Goal: Information Seeking & Learning: Learn about a topic

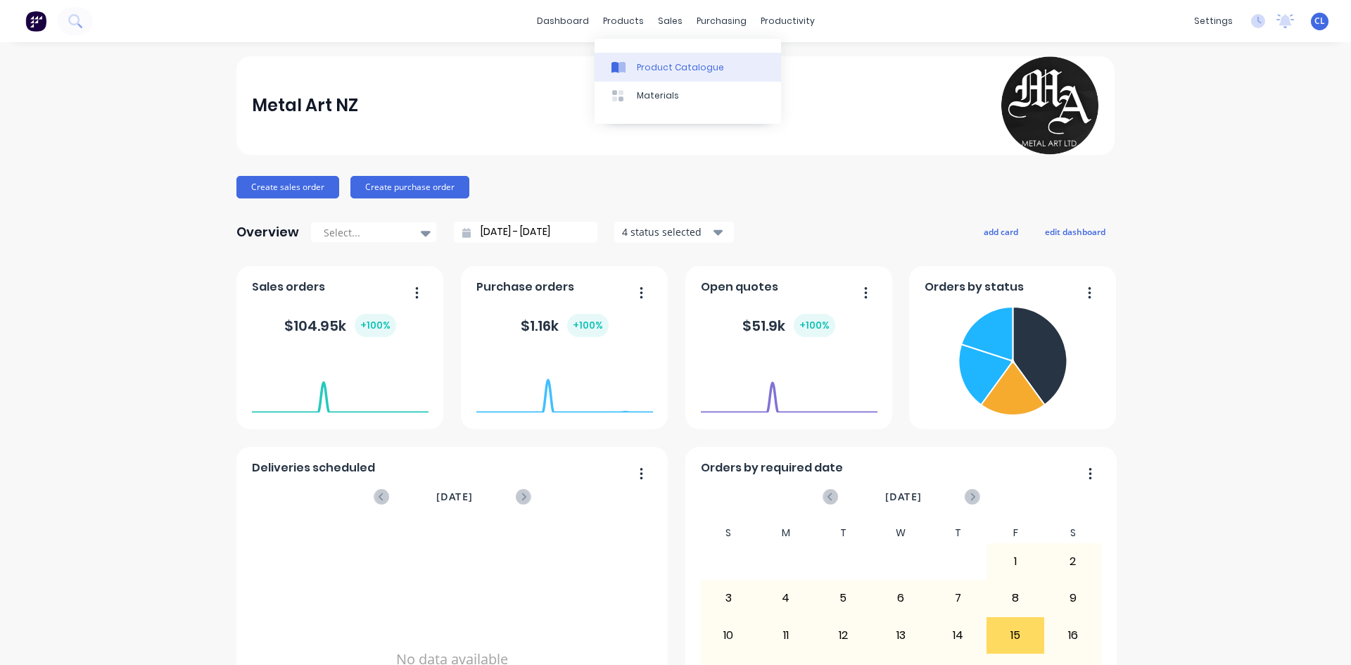
click at [657, 68] on div "Product Catalogue" at bounding box center [680, 67] width 87 height 13
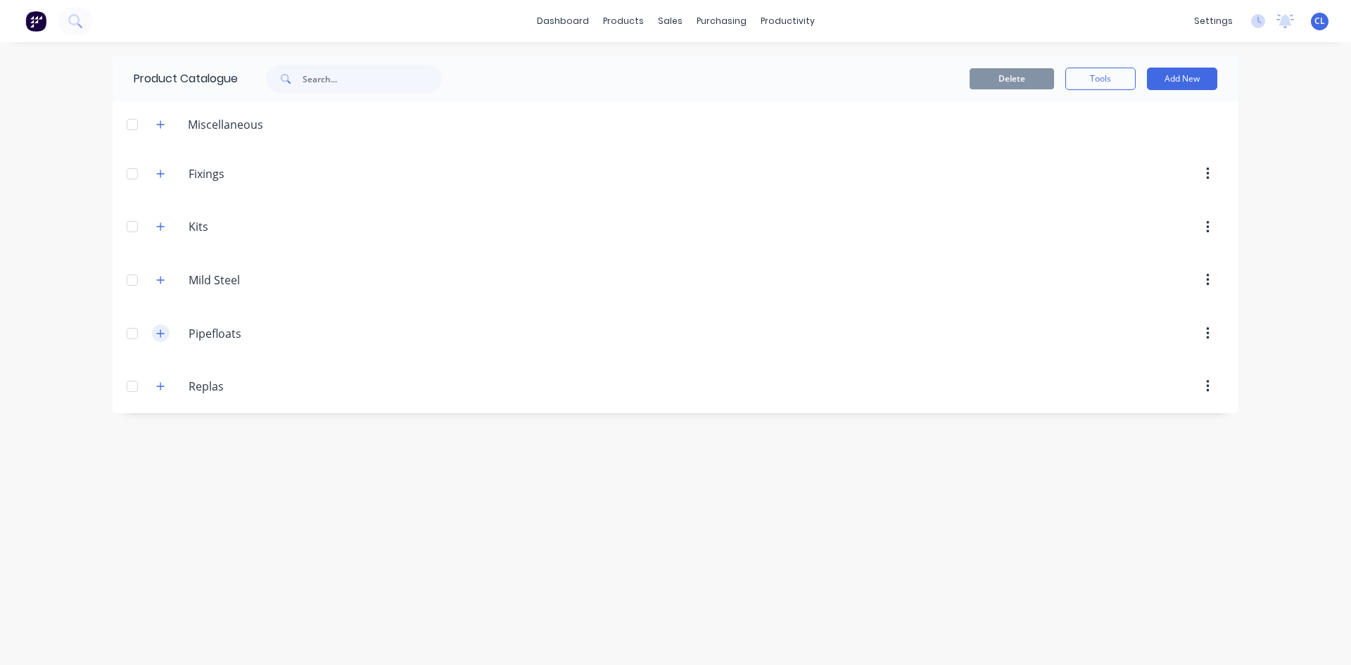
click at [167, 335] on button "button" at bounding box center [161, 333] width 18 height 18
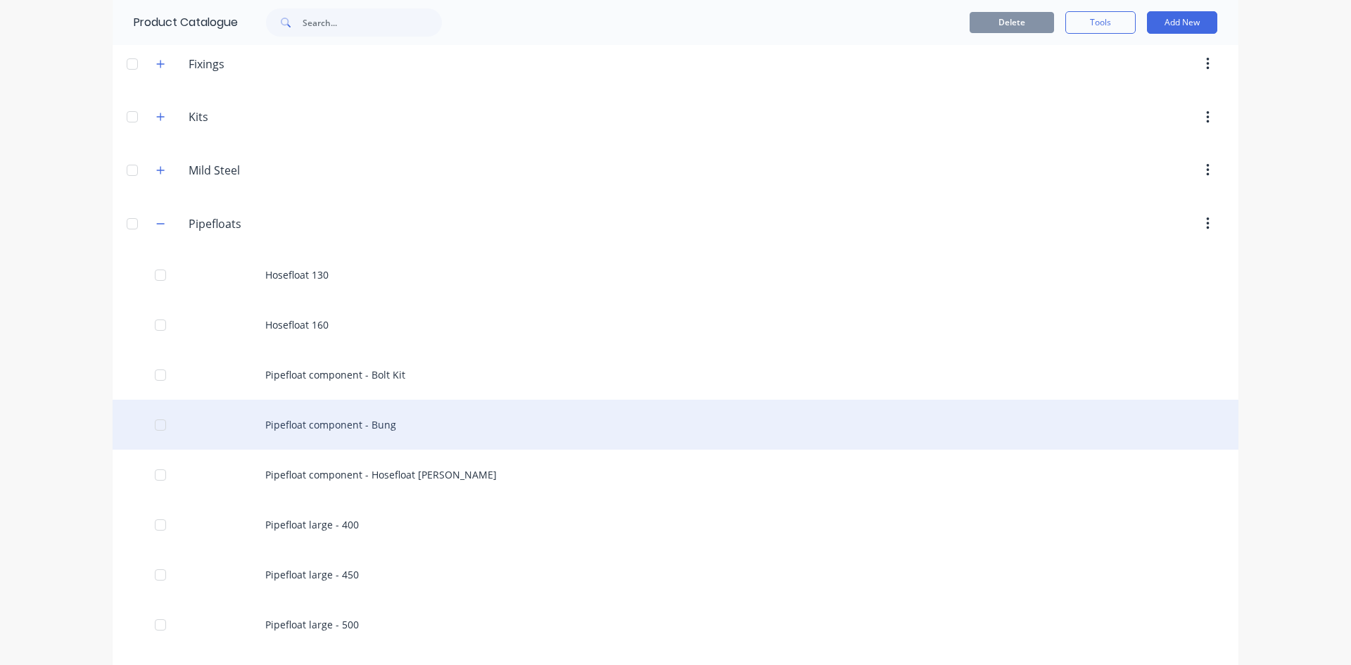
scroll to position [211, 0]
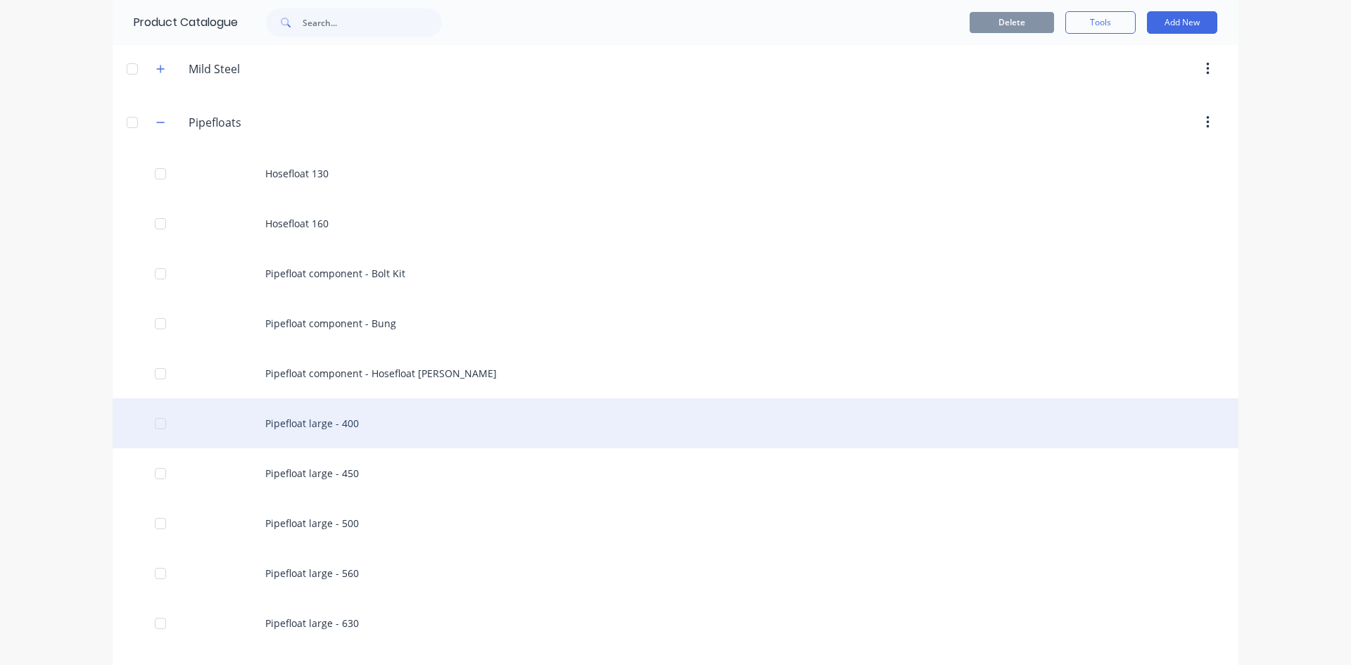
click at [291, 422] on div "Pipefloat large - 400" at bounding box center [675, 423] width 1125 height 50
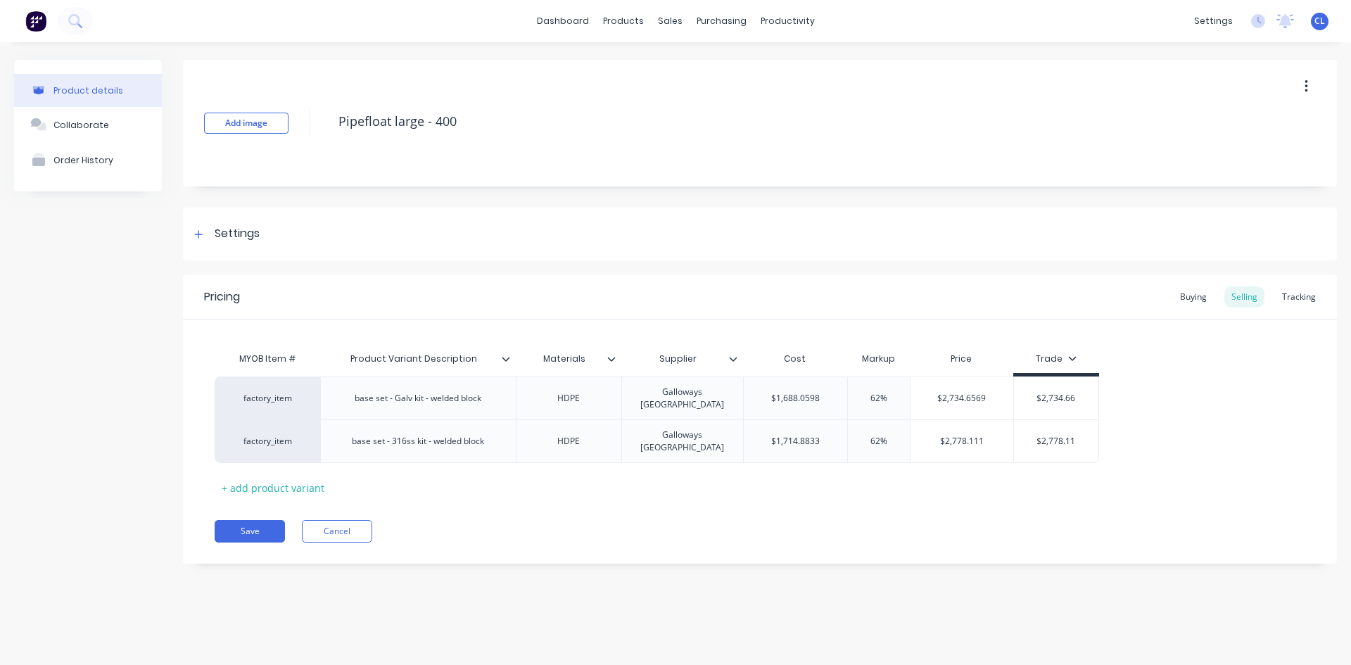
type textarea "x"
click at [1196, 293] on div "Buying" at bounding box center [1193, 296] width 41 height 21
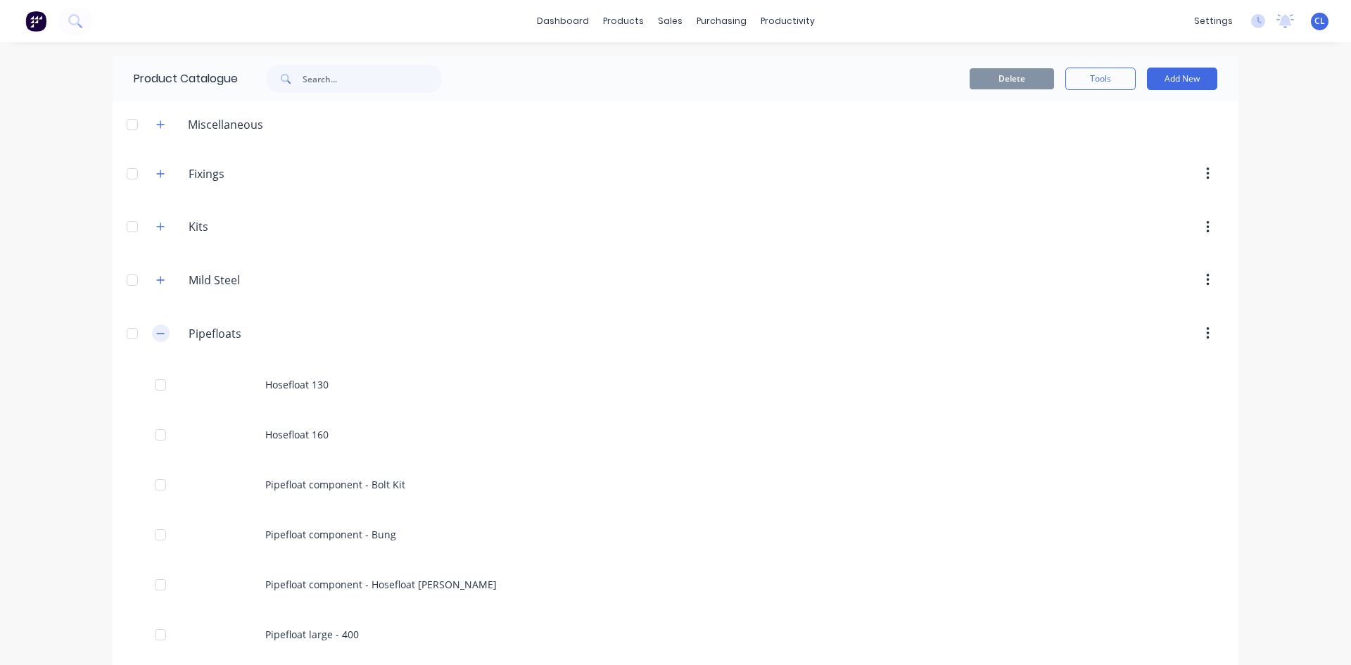
click at [157, 334] on icon "button" at bounding box center [160, 333] width 8 height 10
drag, startPoint x: 343, startPoint y: 502, endPoint x: 262, endPoint y: 410, distance: 122.6
click at [343, 502] on div "Product Catalogue Delete Tools Add New Miscellaneous Fixings Fixings Kits Kits …" at bounding box center [675, 353] width 1125 height 594
click at [159, 330] on icon "button" at bounding box center [160, 333] width 8 height 10
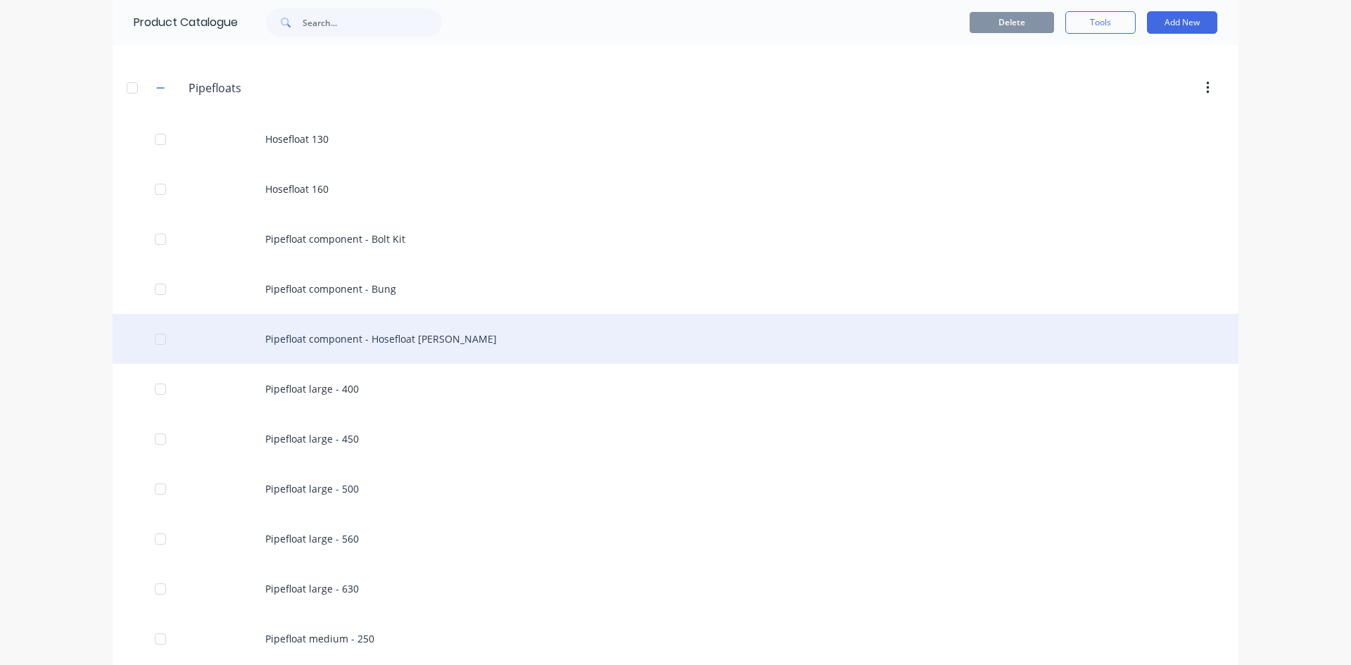
scroll to position [49, 0]
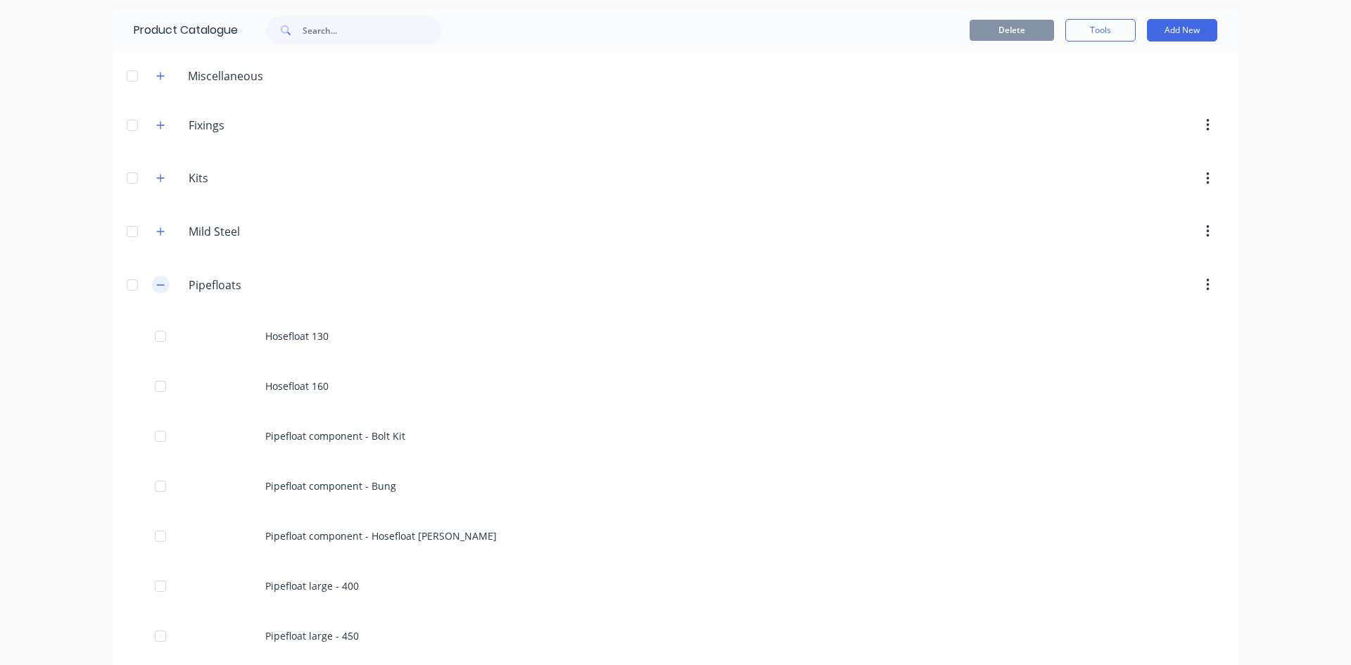
click at [156, 283] on icon "button" at bounding box center [160, 285] width 8 height 10
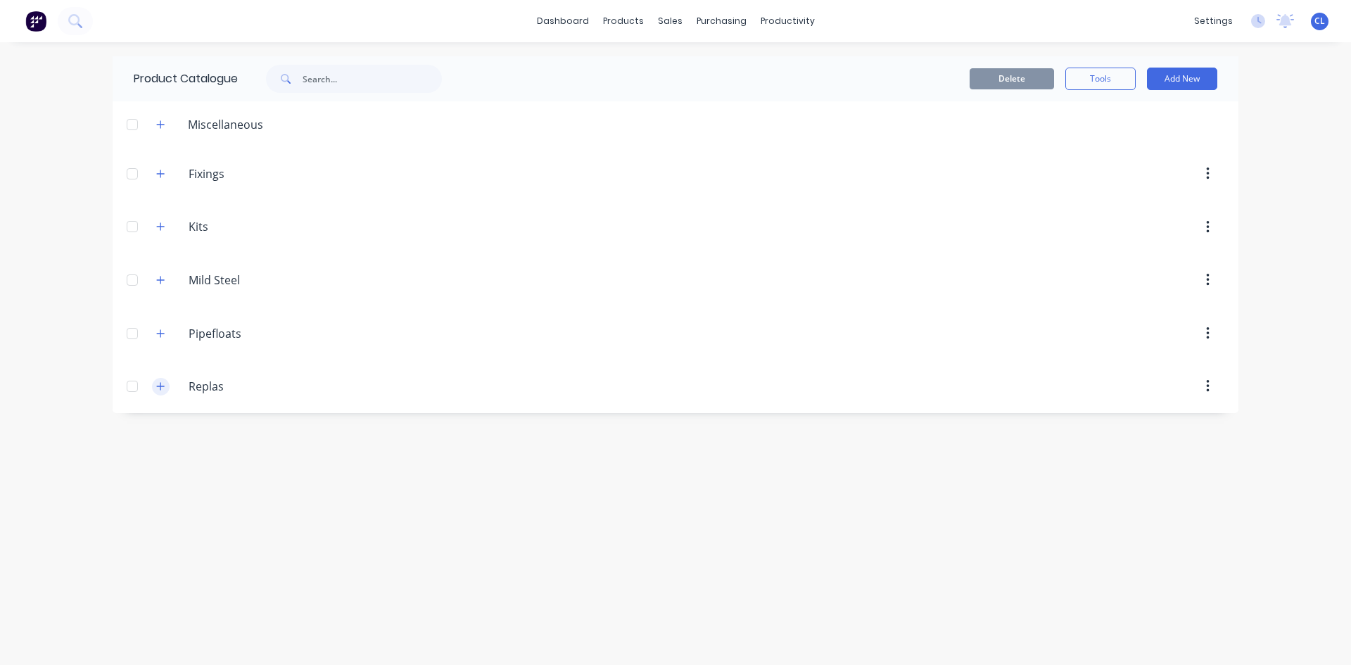
click at [160, 386] on icon "button" at bounding box center [161, 386] width 8 height 8
click at [160, 386] on icon "button" at bounding box center [161, 386] width 8 height 1
click at [156, 283] on icon "button" at bounding box center [160, 280] width 8 height 10
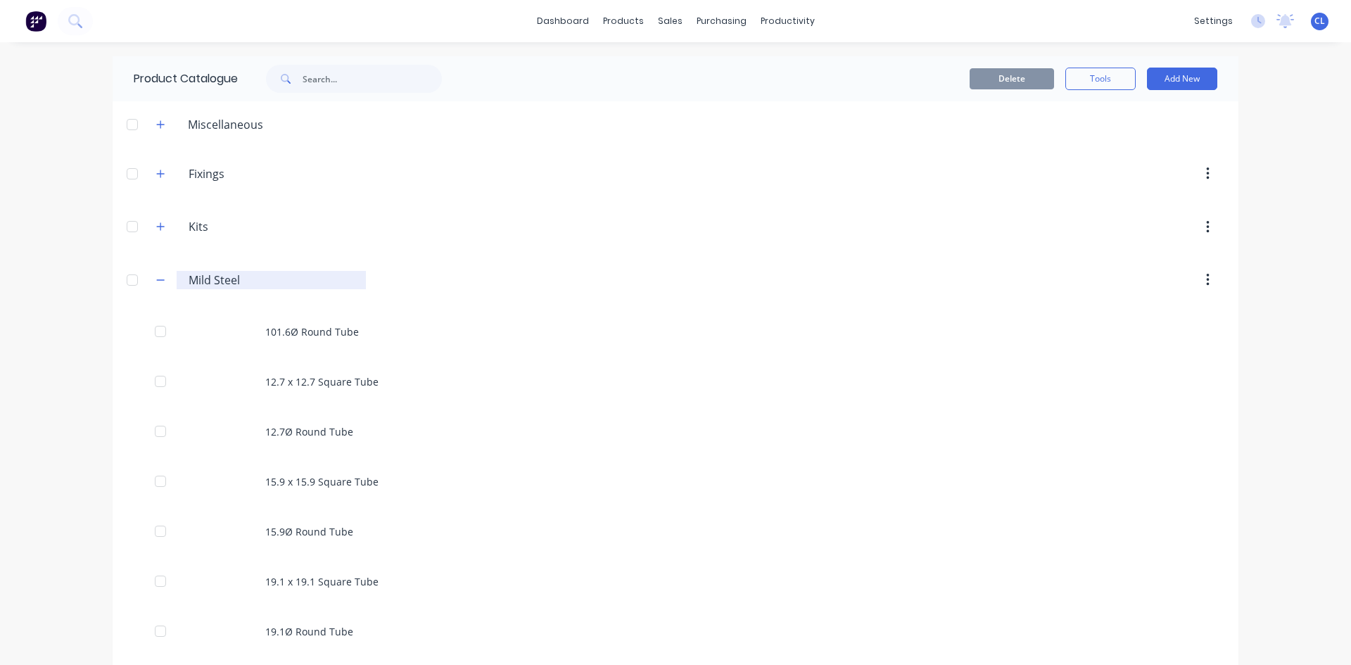
click at [206, 276] on input "Mild Steel" at bounding box center [272, 280] width 167 height 17
click at [243, 279] on input "Mild Steel" at bounding box center [272, 280] width 167 height 17
click at [236, 279] on input "Mild Steel" at bounding box center [272, 280] width 167 height 17
click at [242, 279] on input "Mild Steel" at bounding box center [272, 280] width 167 height 17
click at [206, 280] on input "Mild Steel" at bounding box center [272, 280] width 167 height 17
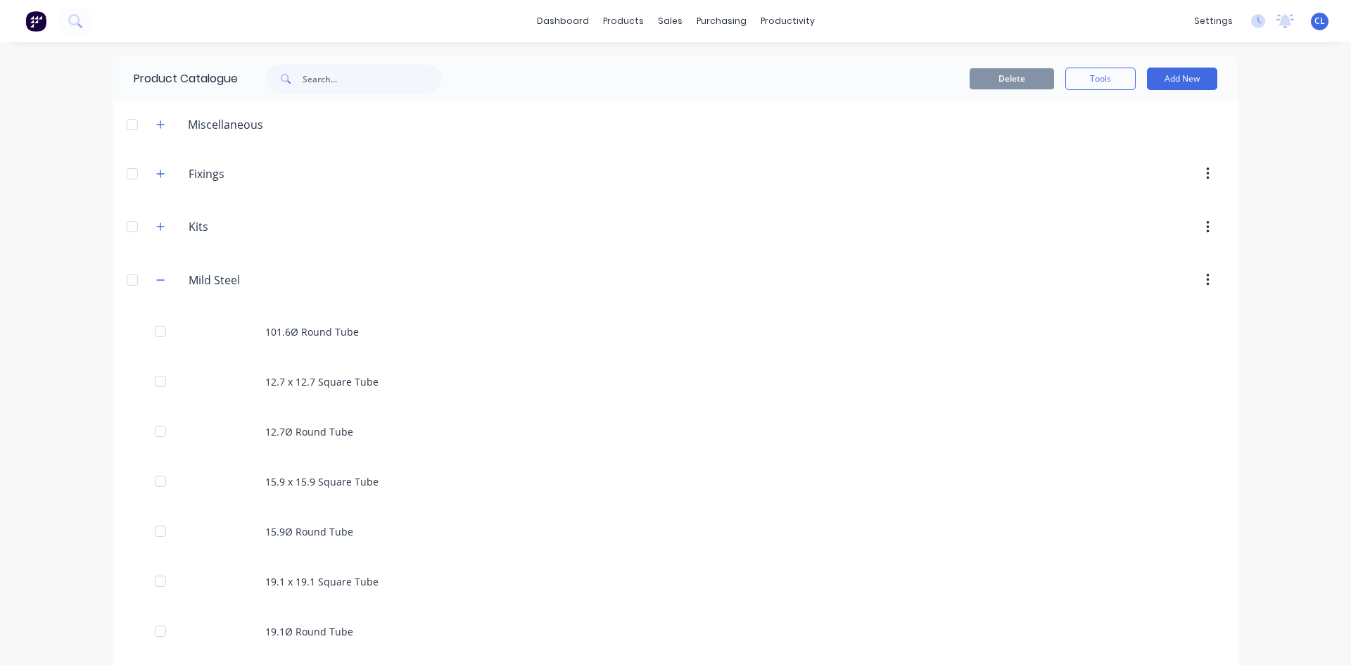
drag, startPoint x: 254, startPoint y: 277, endPoint x: 60, endPoint y: 263, distance: 194.6
click at [60, 263] on div "dashboard products sales purchasing productivity dashboard products Product Cat…" at bounding box center [675, 332] width 1351 height 665
type input "Architectural Steel - NZTM"
click at [490, 267] on header "Architectural.Steel.-.NZTM Architectural Steel - NZTM" at bounding box center [675, 279] width 1125 height 53
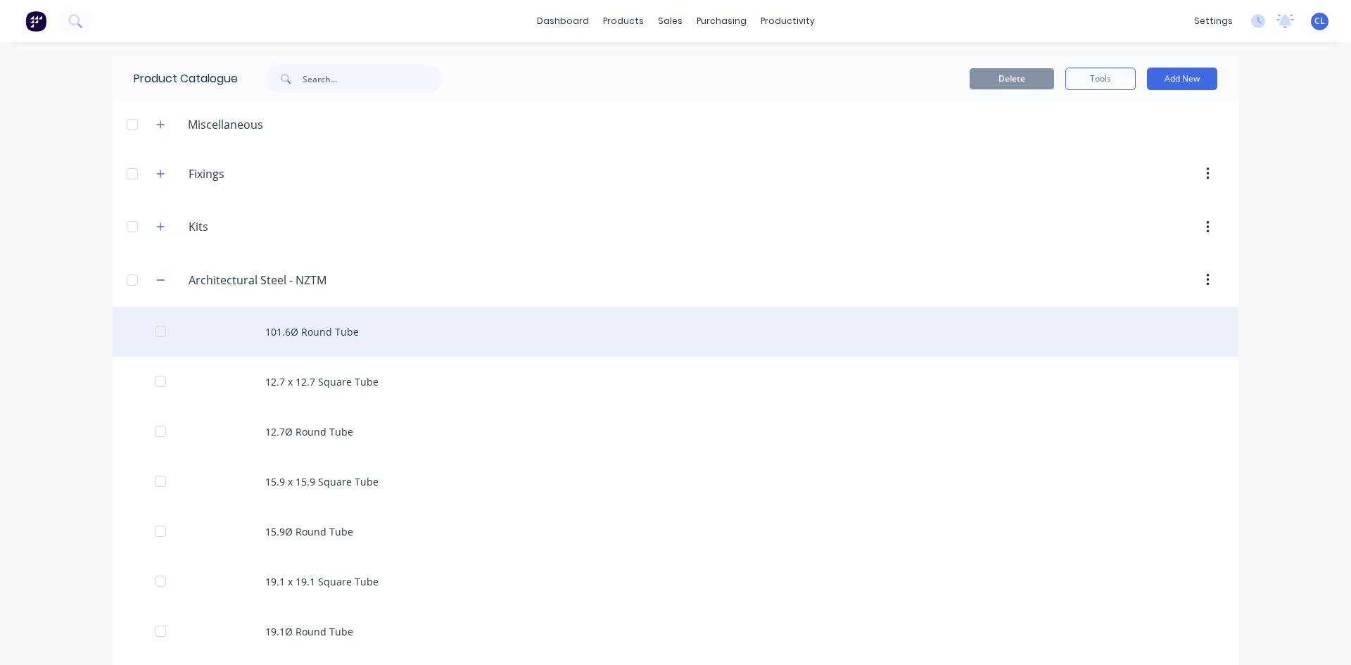
click at [518, 336] on div "101.6Ø Round Tube" at bounding box center [675, 332] width 1125 height 50
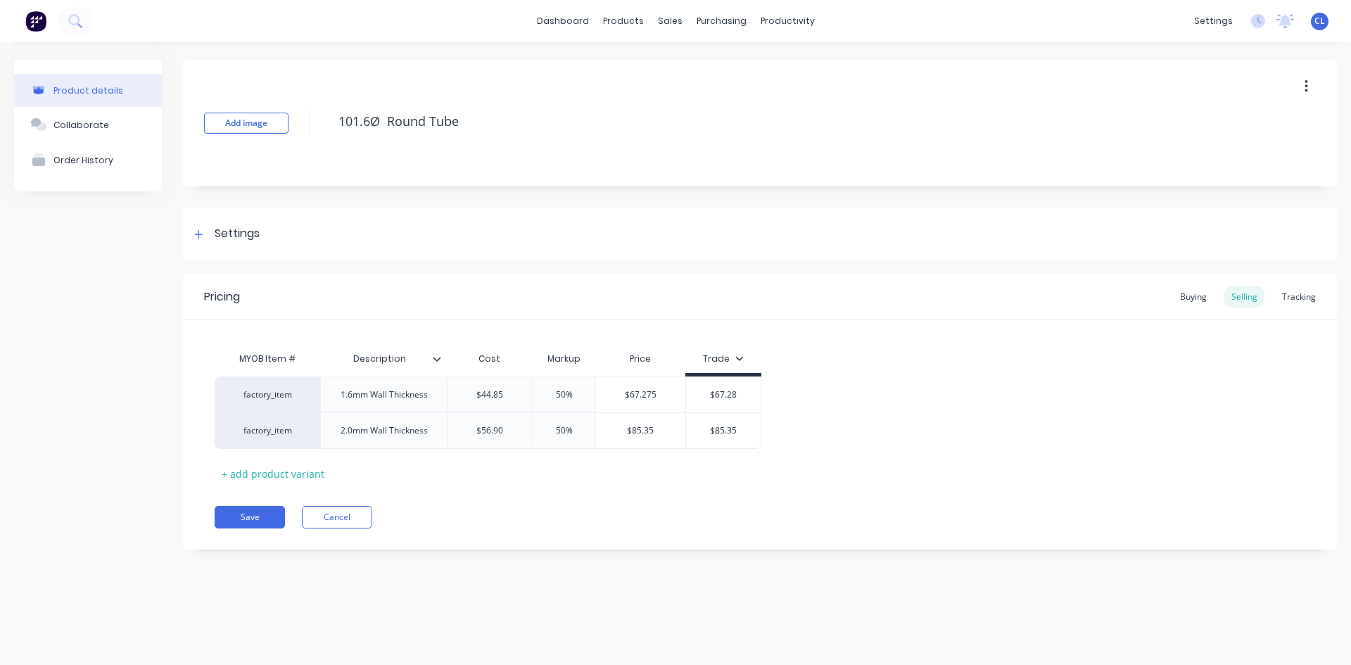
click at [91, 87] on div "Product details" at bounding box center [88, 90] width 70 height 11
click at [637, 22] on div "products" at bounding box center [623, 21] width 55 height 21
click at [660, 77] on link "Product Catalogue" at bounding box center [692, 67] width 186 height 28
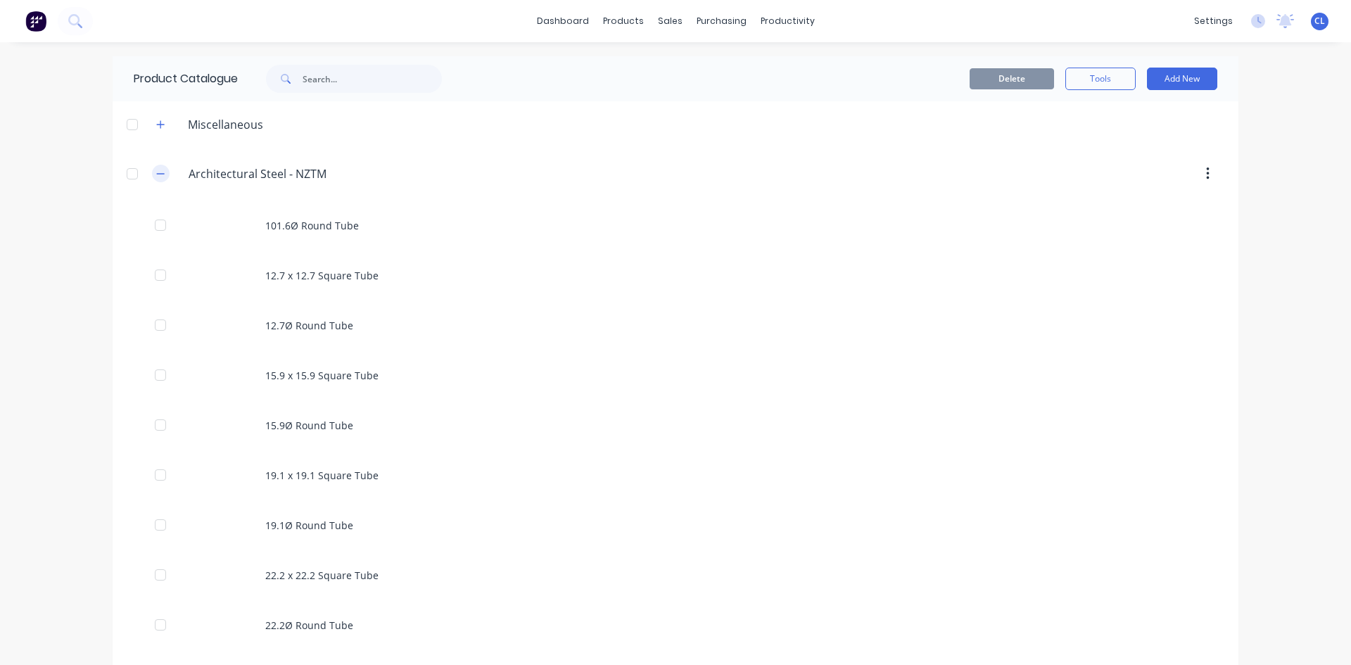
click at [156, 171] on icon "button" at bounding box center [160, 174] width 8 height 10
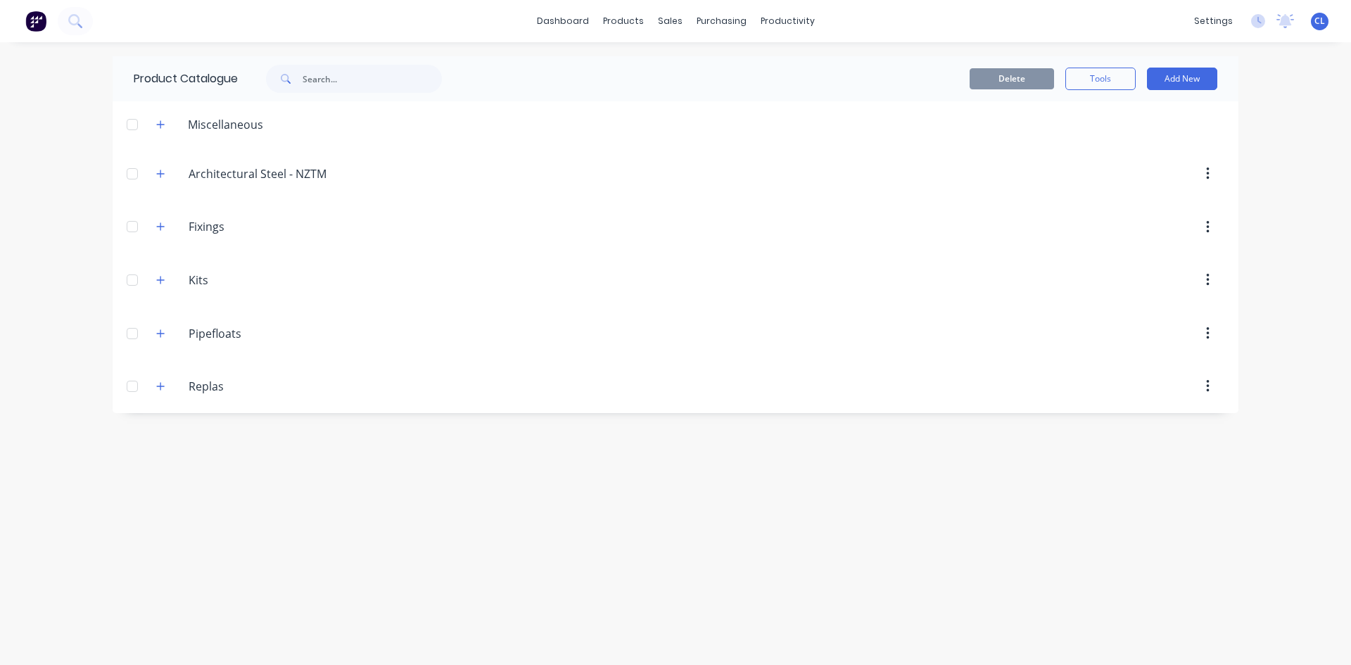
click at [478, 187] on header "Architectural.Steel.-.NZTM Architectural Steel - NZTM" at bounding box center [675, 173] width 1125 height 53
click at [148, 122] on div "Miscellaneous" at bounding box center [209, 124] width 129 height 18
click at [156, 126] on button "button" at bounding box center [161, 124] width 18 height 18
click at [157, 126] on icon "button" at bounding box center [160, 125] width 8 height 10
click at [162, 336] on icon "button" at bounding box center [160, 333] width 8 height 10
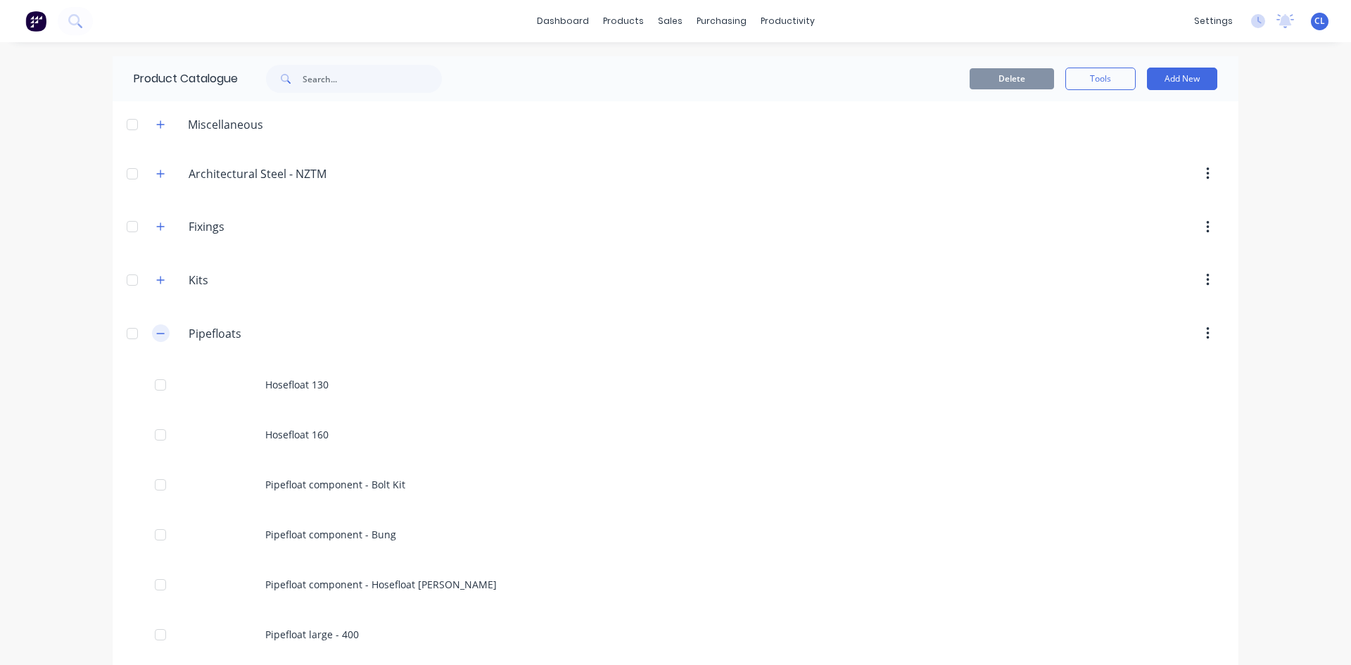
click at [162, 329] on button "button" at bounding box center [161, 333] width 18 height 18
drag, startPoint x: 802, startPoint y: 480, endPoint x: 808, endPoint y: 466, distance: 16.1
click at [800, 483] on div "Product Catalogue Delete Tools Add New Miscellaneous Architectural.Steel.-.NZTM…" at bounding box center [675, 353] width 1125 height 594
click at [161, 172] on icon "button" at bounding box center [160, 174] width 8 height 10
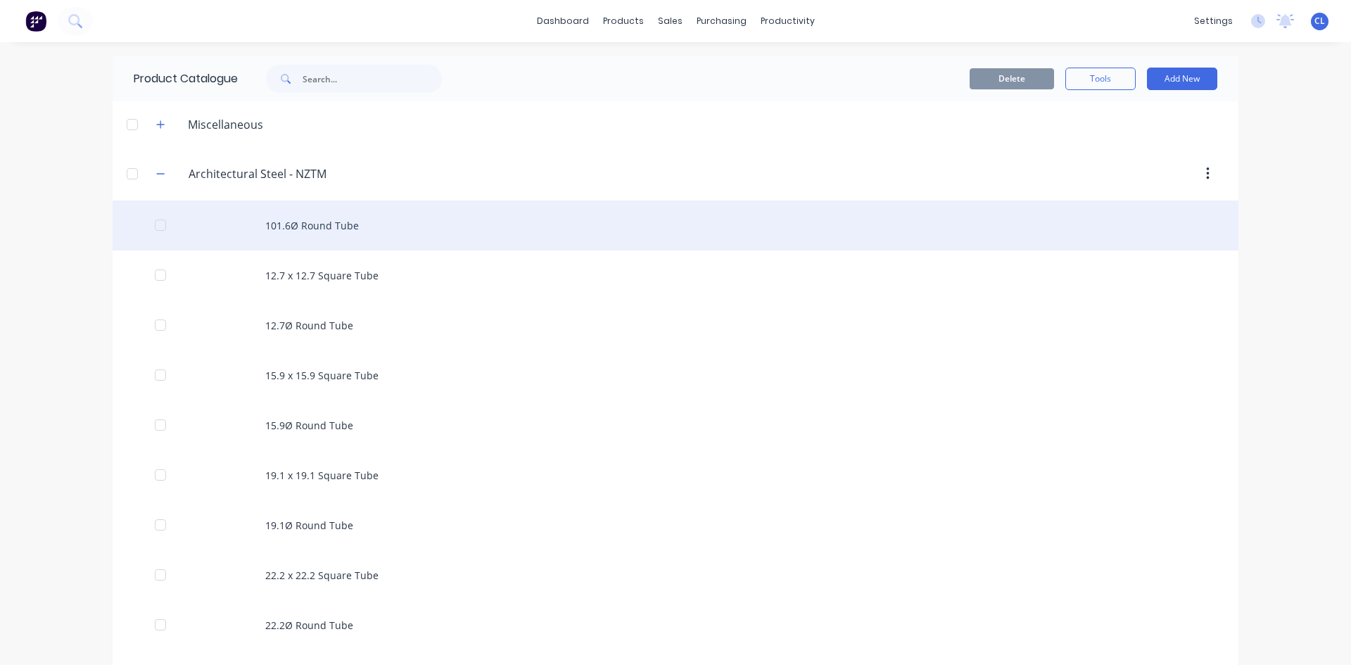
click at [311, 225] on div "101.6Ø Round Tube" at bounding box center [675, 225] width 1125 height 50
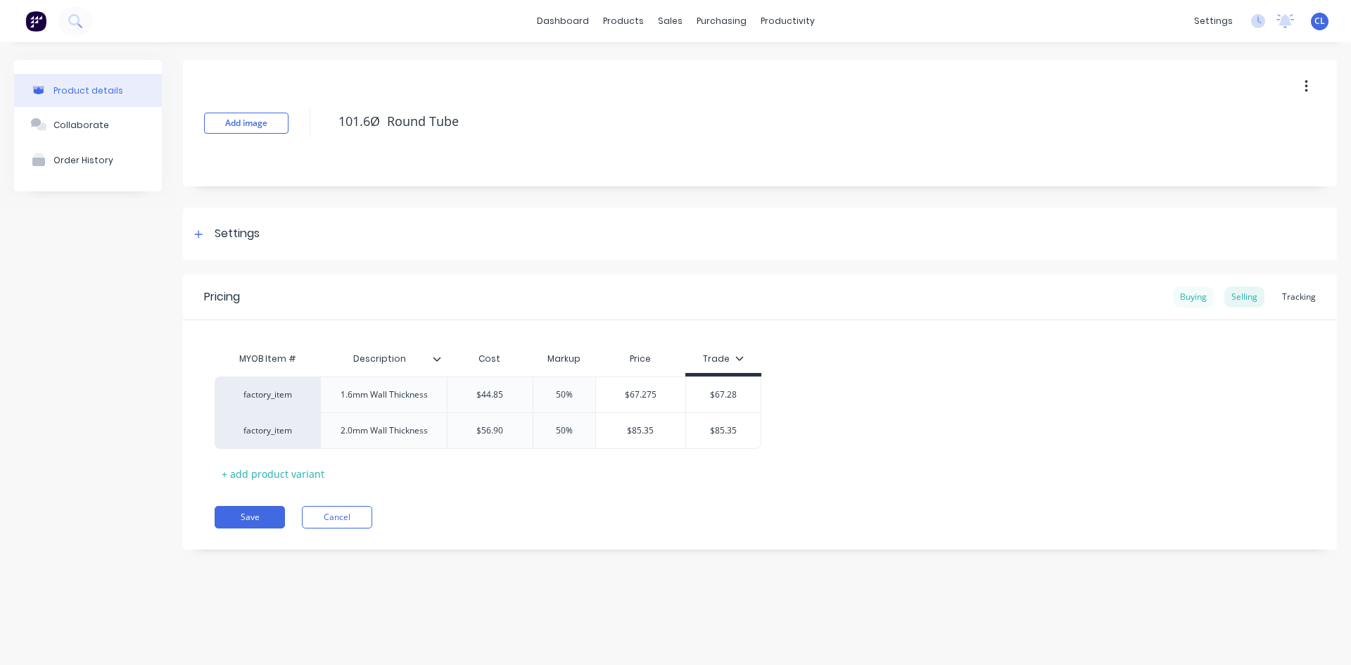
click at [1194, 291] on div "Buying" at bounding box center [1193, 296] width 41 height 21
click at [1246, 298] on div "Selling" at bounding box center [1244, 296] width 40 height 21
click at [1180, 302] on div "Buying" at bounding box center [1193, 296] width 41 height 21
click at [1246, 295] on div "Selling" at bounding box center [1244, 296] width 40 height 21
click at [1188, 300] on div "Buying" at bounding box center [1193, 296] width 41 height 21
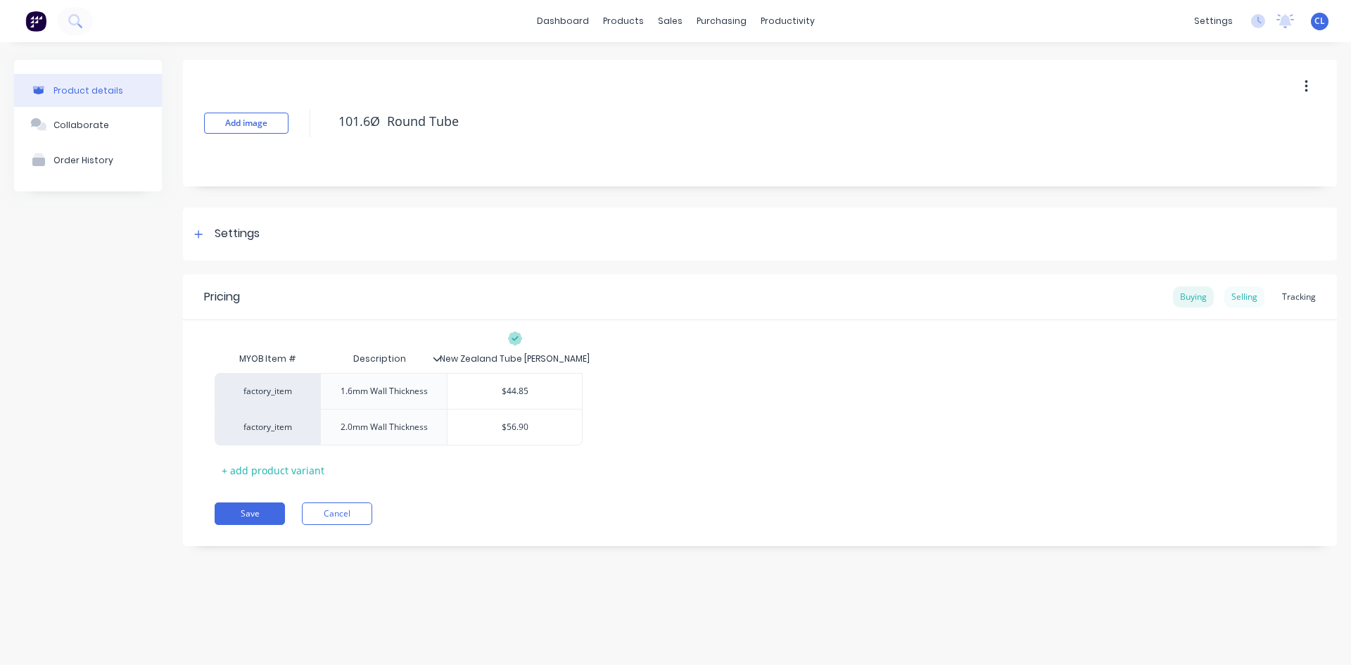
click at [1234, 299] on div "Selling" at bounding box center [1244, 296] width 40 height 21
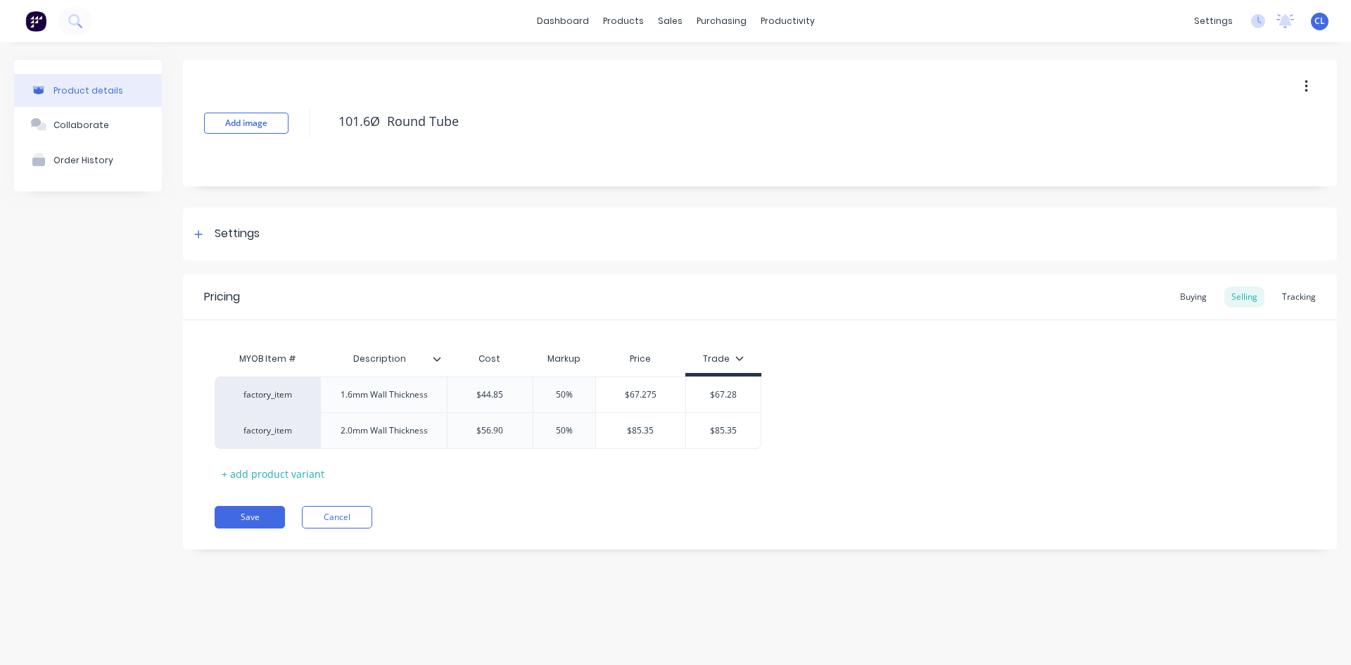
drag, startPoint x: 1175, startPoint y: 304, endPoint x: 1201, endPoint y: 314, distance: 27.8
click at [1176, 304] on div "Buying" at bounding box center [1193, 296] width 41 height 21
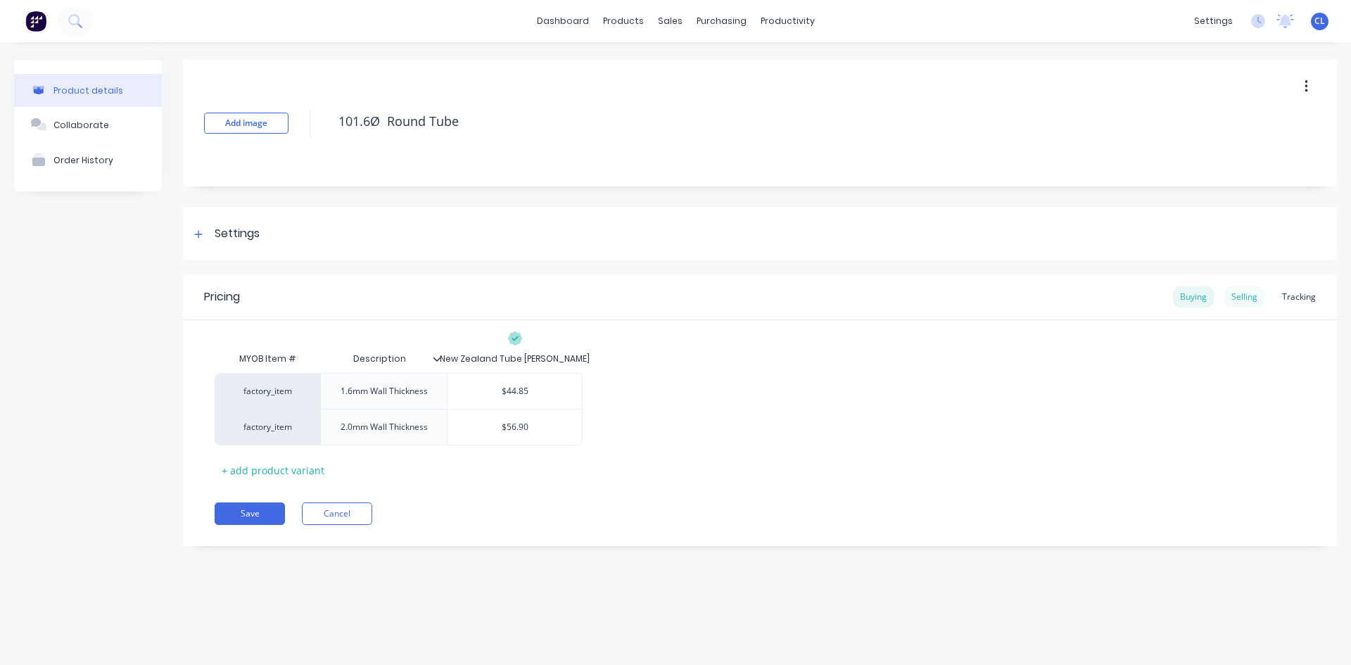
click at [1241, 300] on div "Selling" at bounding box center [1244, 296] width 40 height 21
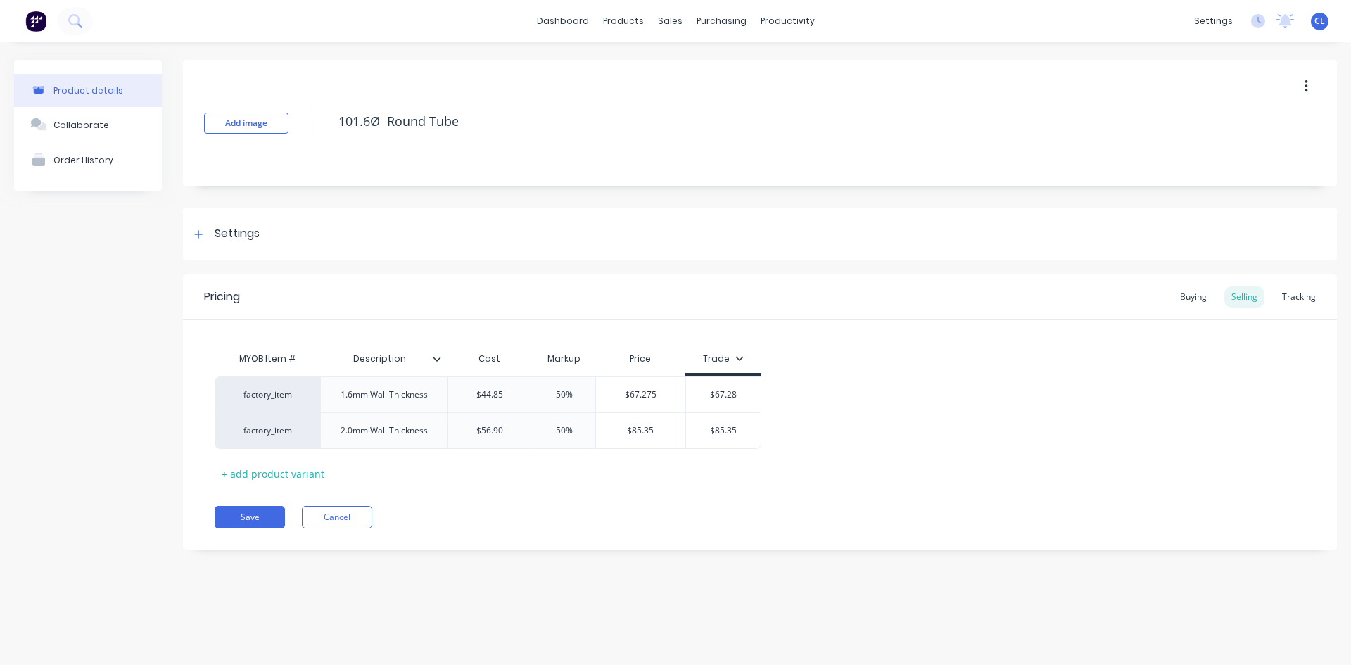
click at [1247, 362] on div "MYOB Item # Description Cost Markup Price Trade factory_item 1.6mm Wall Thickne…" at bounding box center [760, 415] width 1090 height 140
click at [91, 91] on div "Product details" at bounding box center [88, 90] width 70 height 11
type textarea "x"
